Goal: Check status

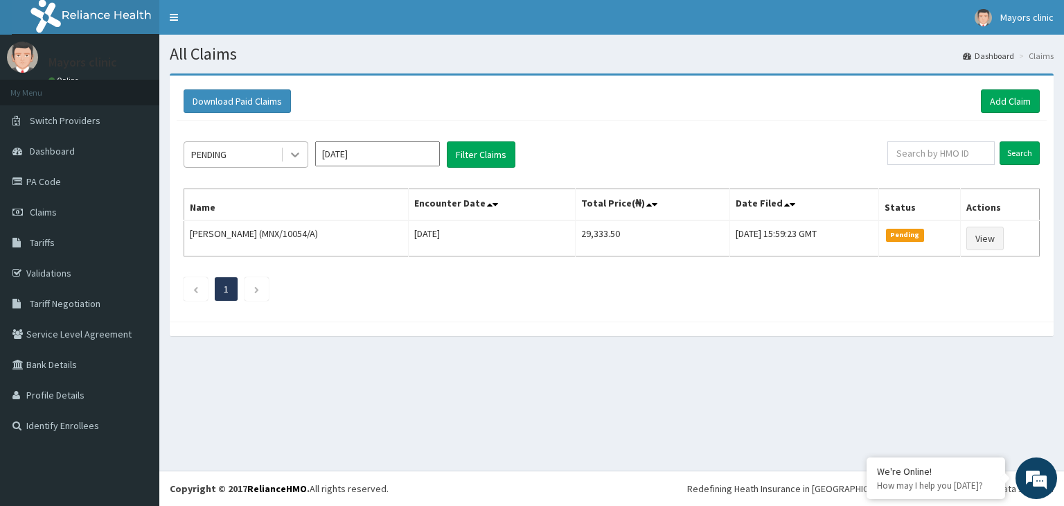
click at [298, 153] on icon at bounding box center [295, 155] width 8 height 5
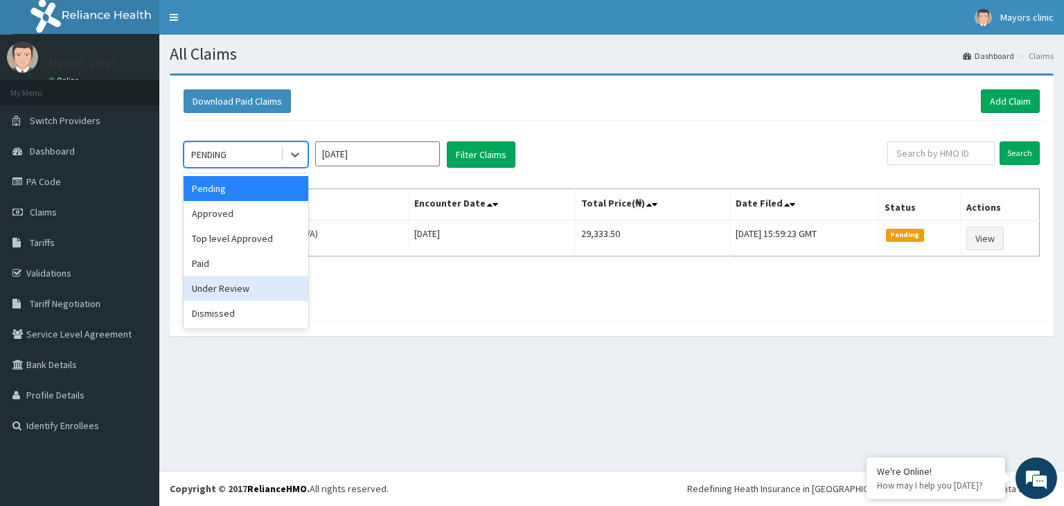
click at [234, 284] on div "Under Review" at bounding box center [246, 288] width 125 height 25
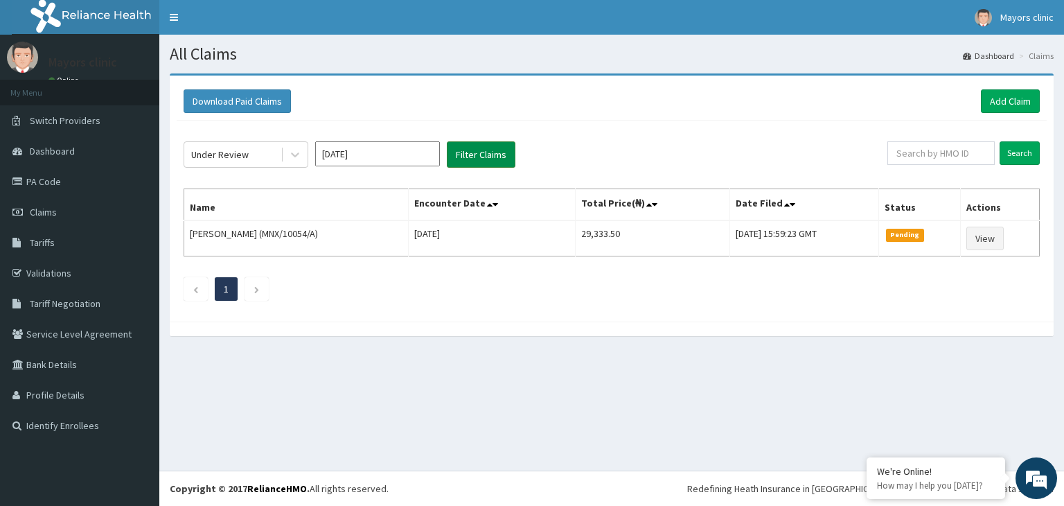
click at [495, 148] on button "Filter Claims" at bounding box center [481, 154] width 69 height 26
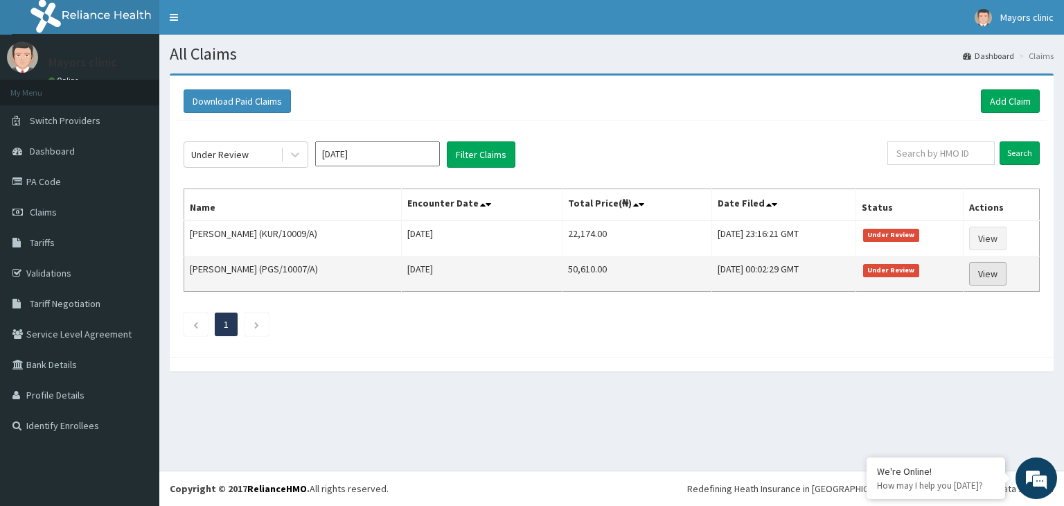
click at [989, 271] on link "View" at bounding box center [987, 274] width 37 height 24
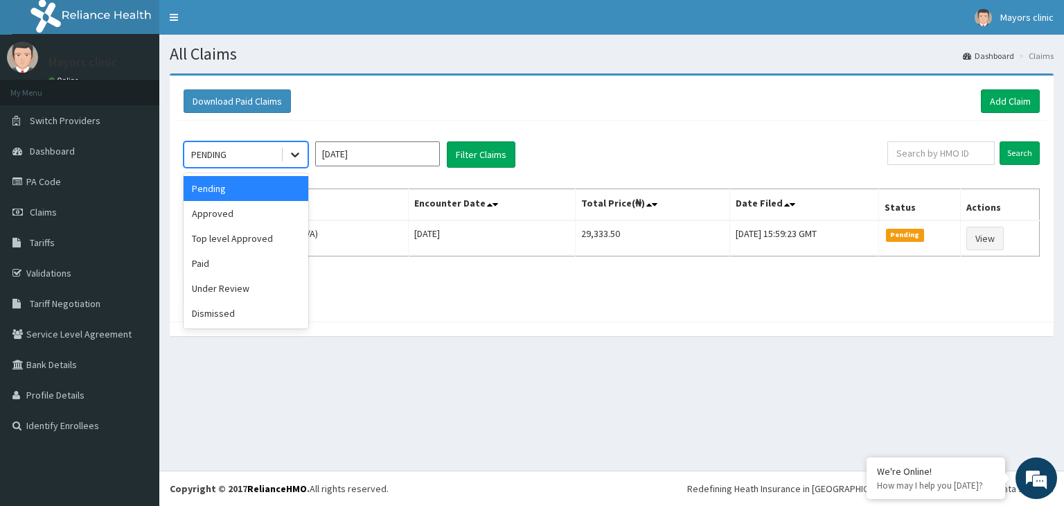
click at [296, 156] on icon at bounding box center [295, 155] width 14 height 14
